Goal: Information Seeking & Learning: Learn about a topic

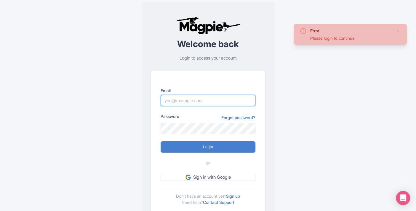
click at [191, 99] on input "Email" at bounding box center [208, 100] width 95 height 11
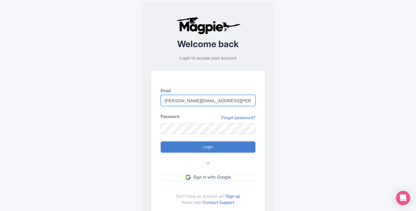
type input "[PERSON_NAME][EMAIL_ADDRESS][PERSON_NAME][DOMAIN_NAME]"
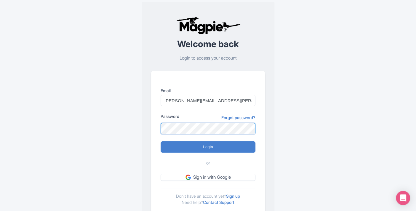
click at [161, 141] on input "Login" at bounding box center [208, 146] width 95 height 11
type input "Logging in..."
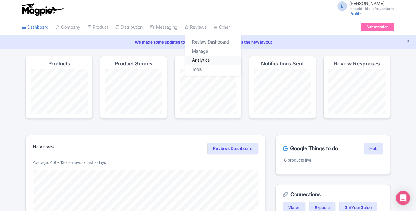
click at [208, 60] on link "Analytics" at bounding box center [213, 60] width 56 height 9
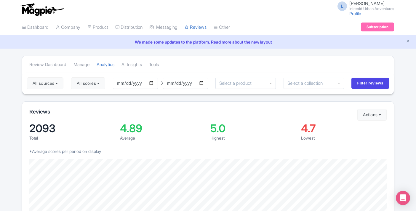
click at [332, 85] on div at bounding box center [314, 83] width 60 height 11
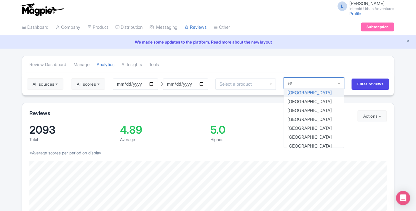
type input "sea"
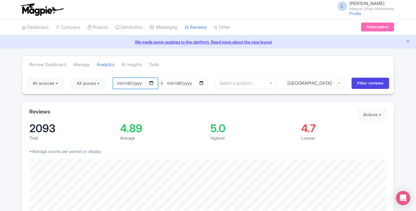
click at [155, 84] on input "2025-05-25" at bounding box center [135, 83] width 45 height 11
type input "2025-01-01"
click at [202, 83] on input "2025-08-24" at bounding box center [185, 83] width 45 height 11
click at [374, 81] on input "Filter reviews" at bounding box center [371, 83] width 38 height 11
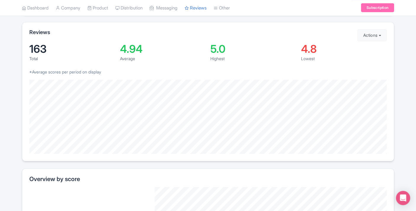
scroll to position [65, 0]
